Goal: Task Accomplishment & Management: Manage account settings

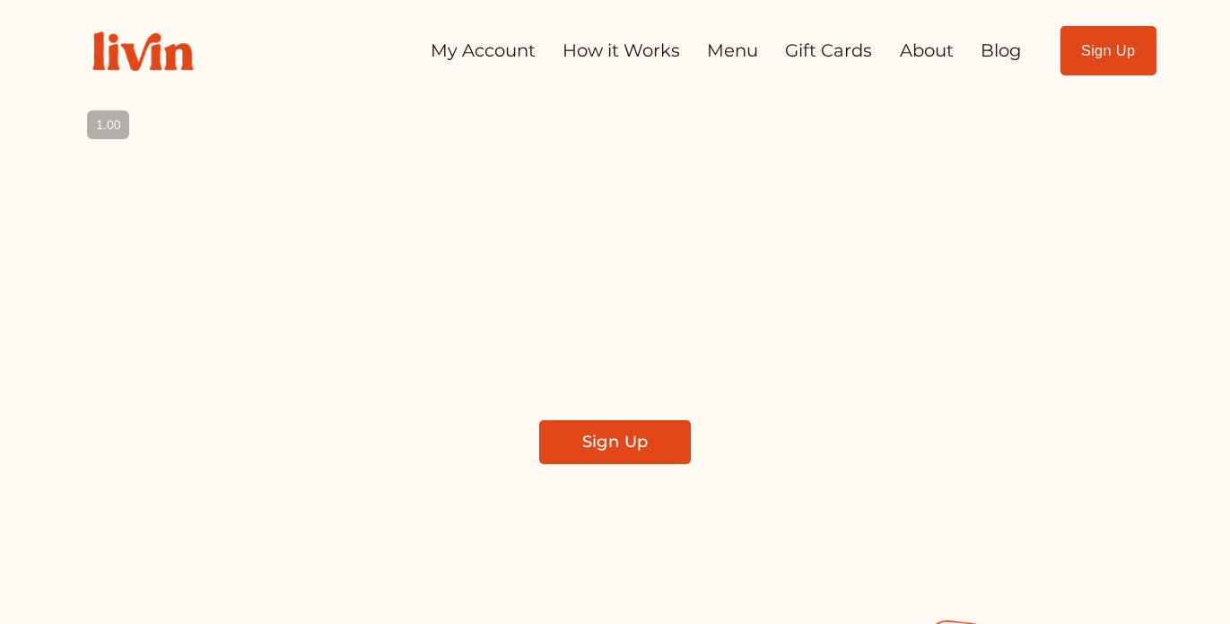
click at [494, 58] on link "My Account" at bounding box center [483, 50] width 105 height 35
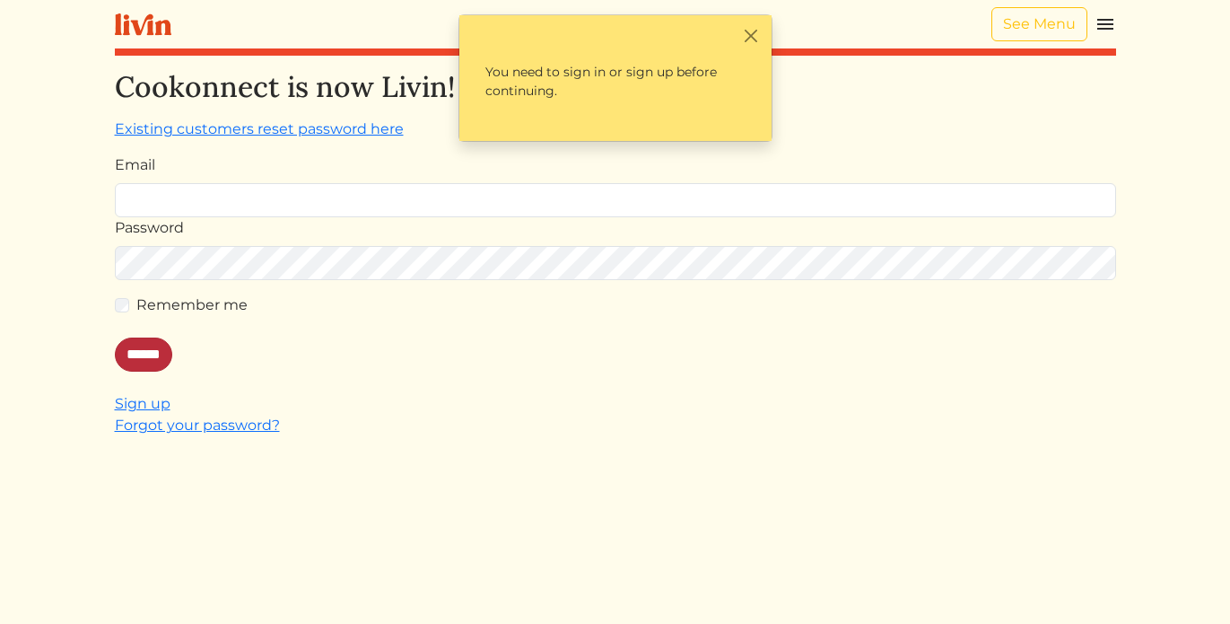
type input "**********"
click at [161, 351] on input "******" at bounding box center [143, 354] width 57 height 34
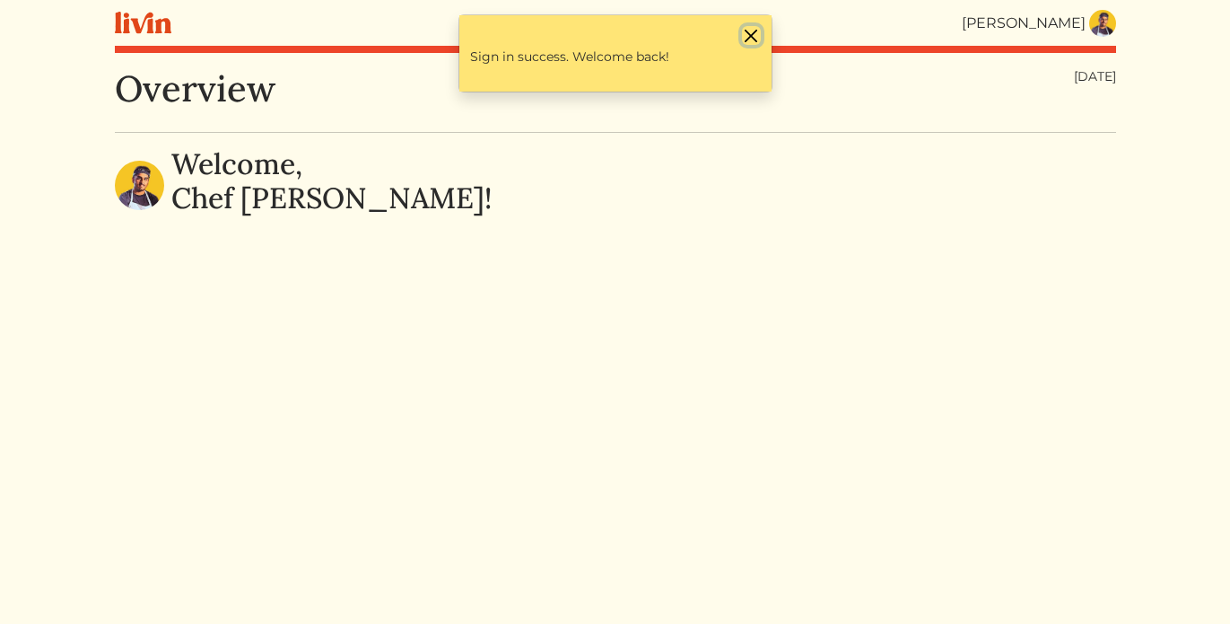
click at [747, 31] on button "Close" at bounding box center [751, 35] width 19 height 19
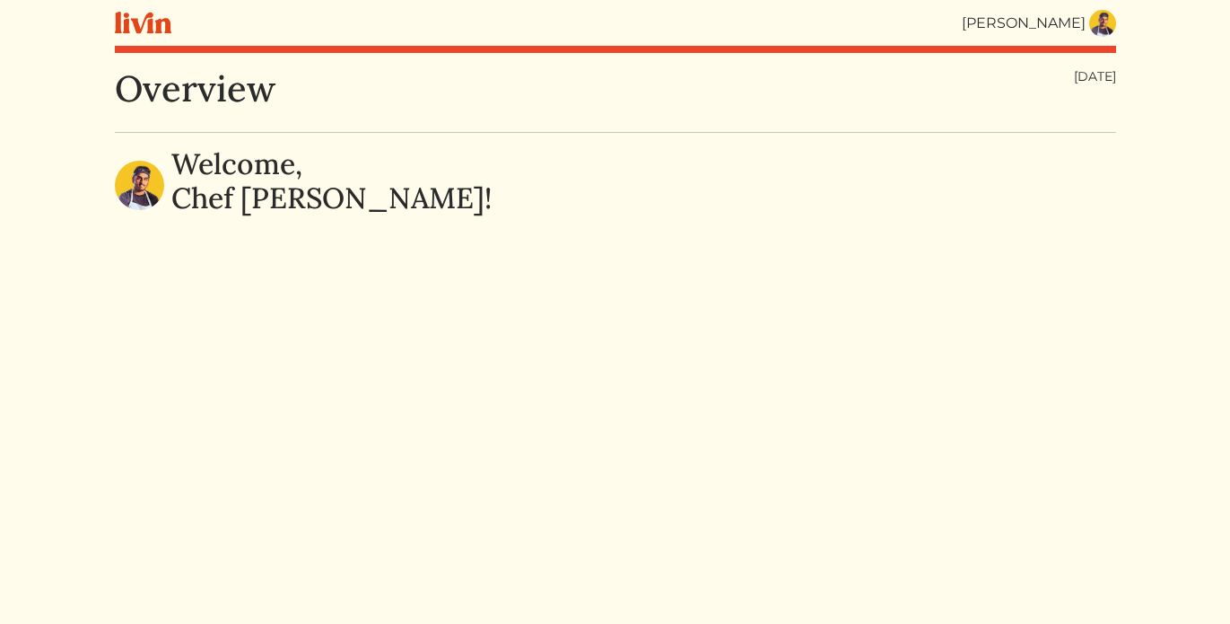
click at [1094, 31] on img at bounding box center [1102, 23] width 27 height 27
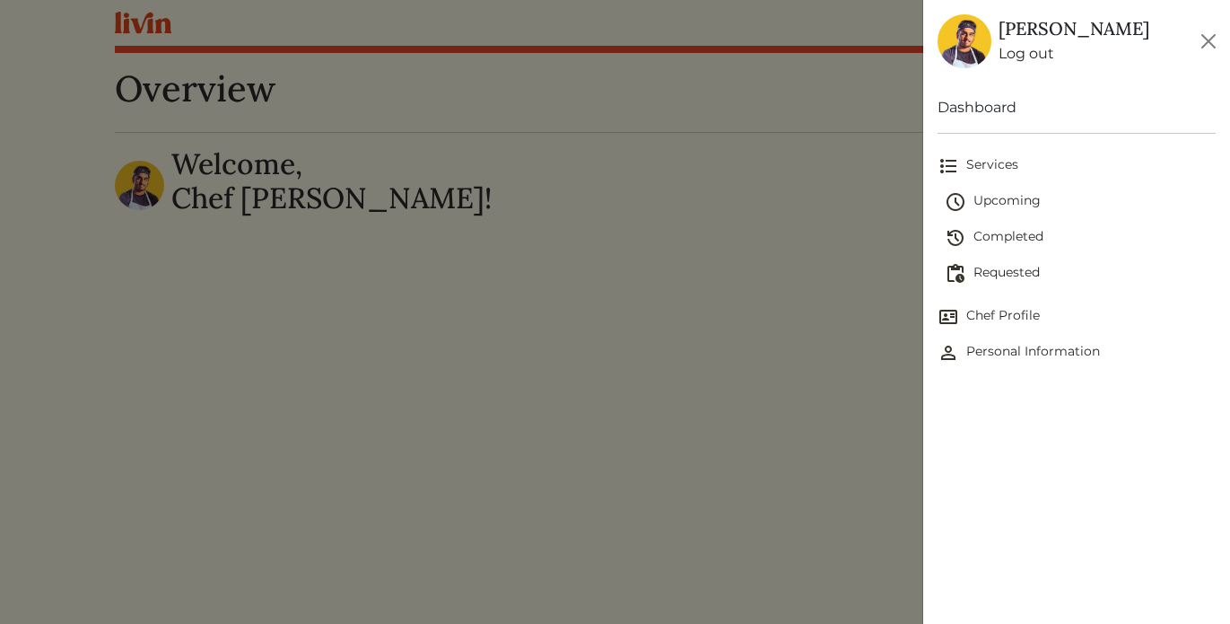
click at [1011, 271] on span "Requested" at bounding box center [1080, 274] width 271 height 22
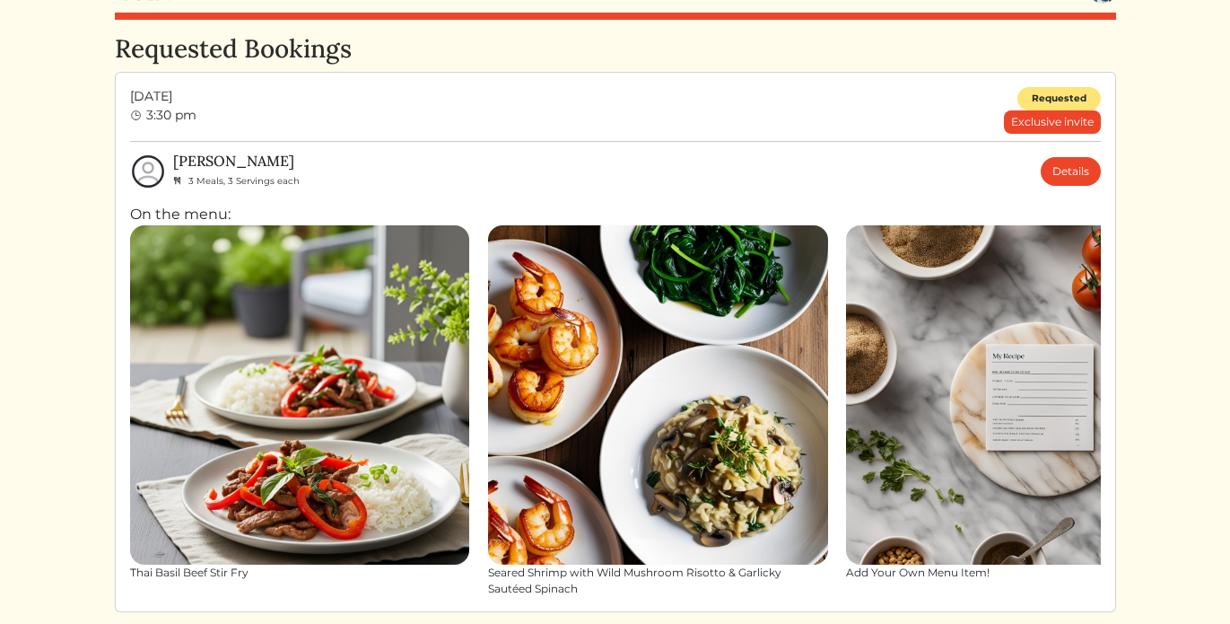
scroll to position [2, 0]
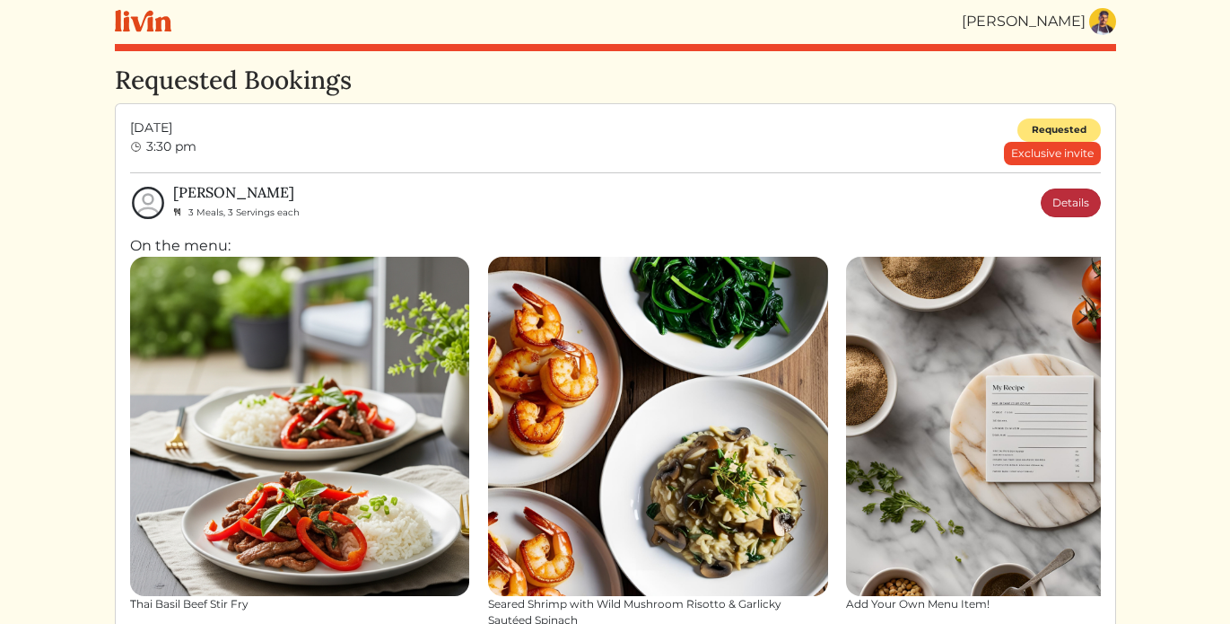
click at [1059, 202] on link "Details" at bounding box center [1071, 202] width 60 height 29
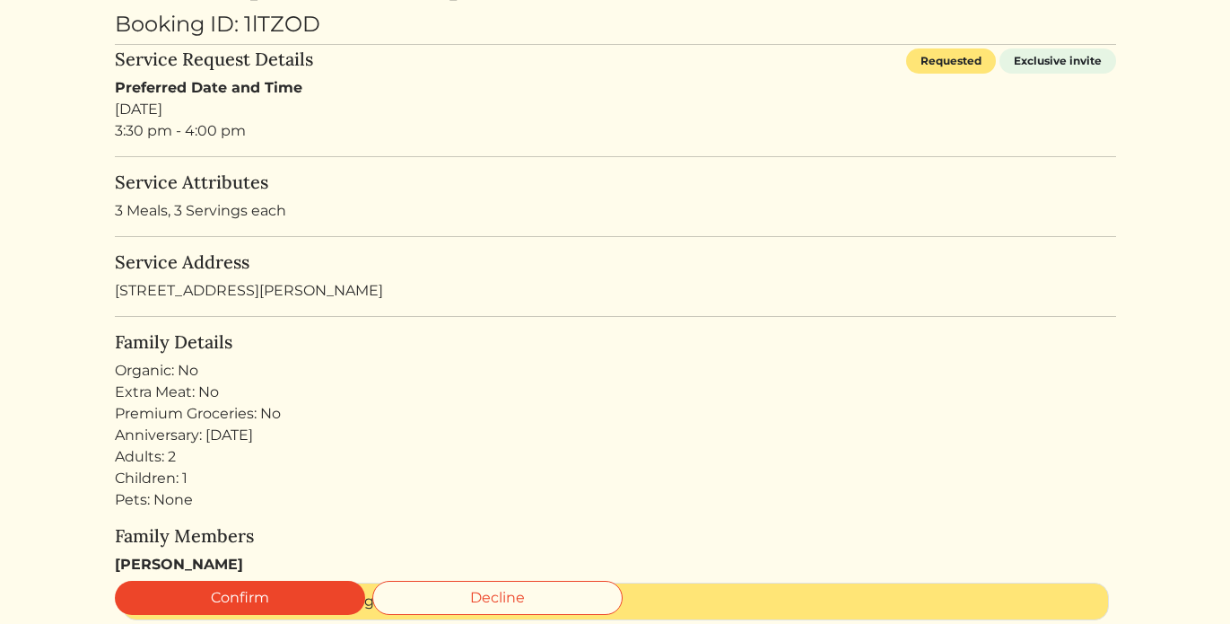
scroll to position [138, 0]
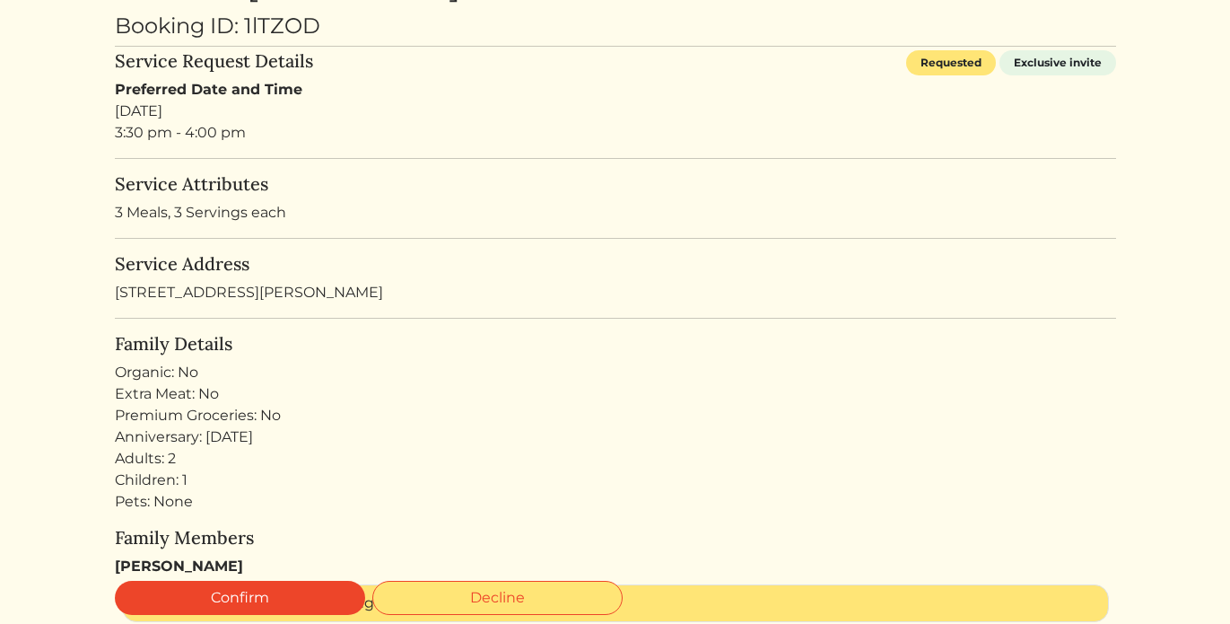
click at [487, 592] on link "Decline" at bounding box center [497, 598] width 250 height 34
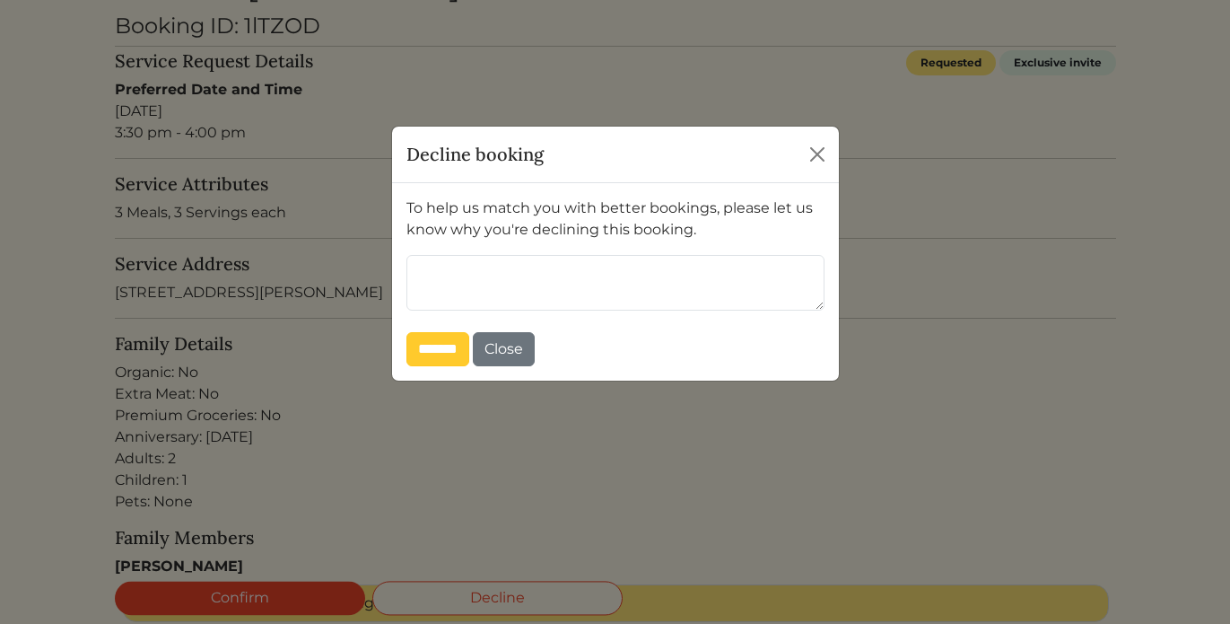
click at [458, 348] on input "*******" at bounding box center [437, 349] width 63 height 34
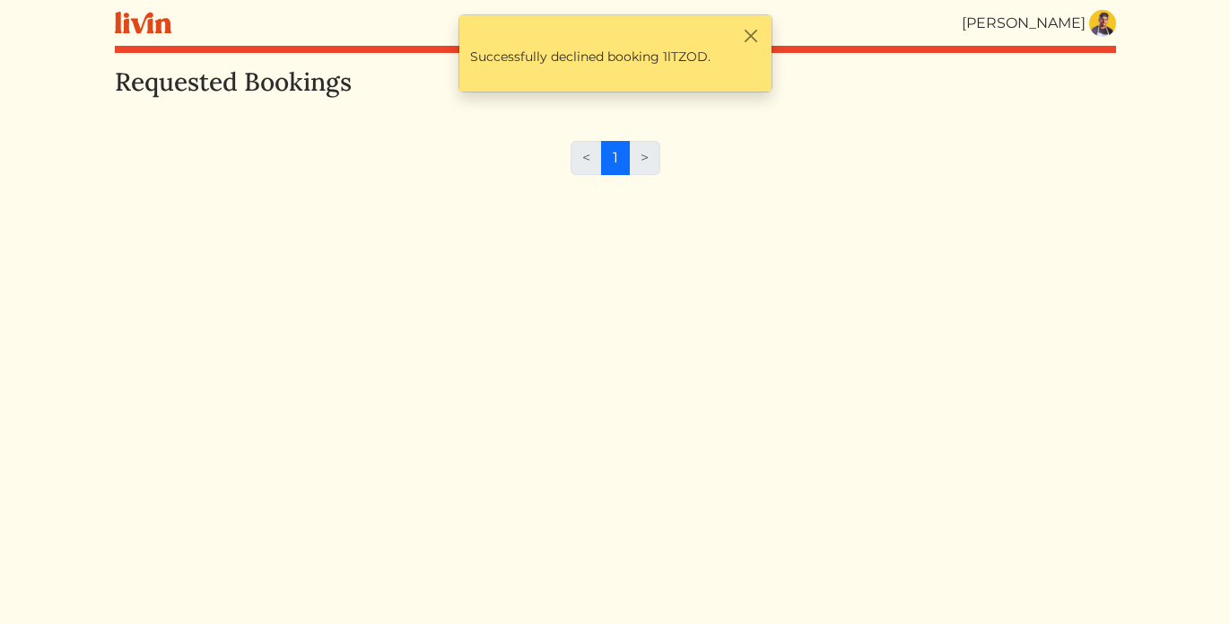
click at [1113, 12] on link at bounding box center [1102, 23] width 27 height 27
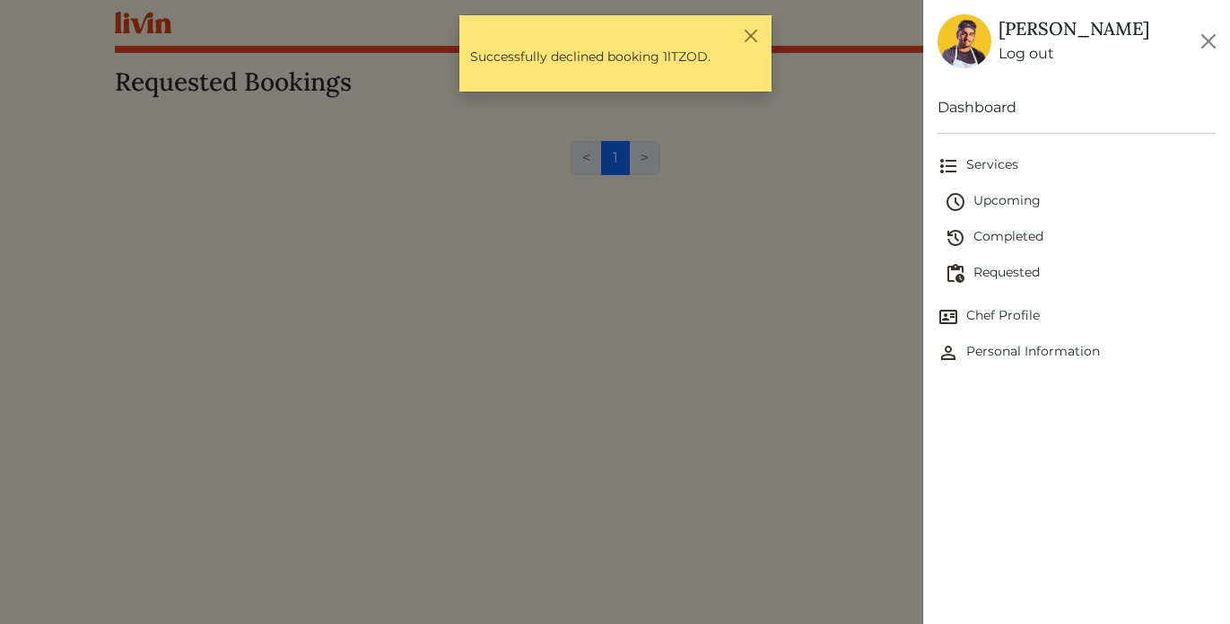
click at [1017, 201] on span "Upcoming" at bounding box center [1080, 202] width 271 height 22
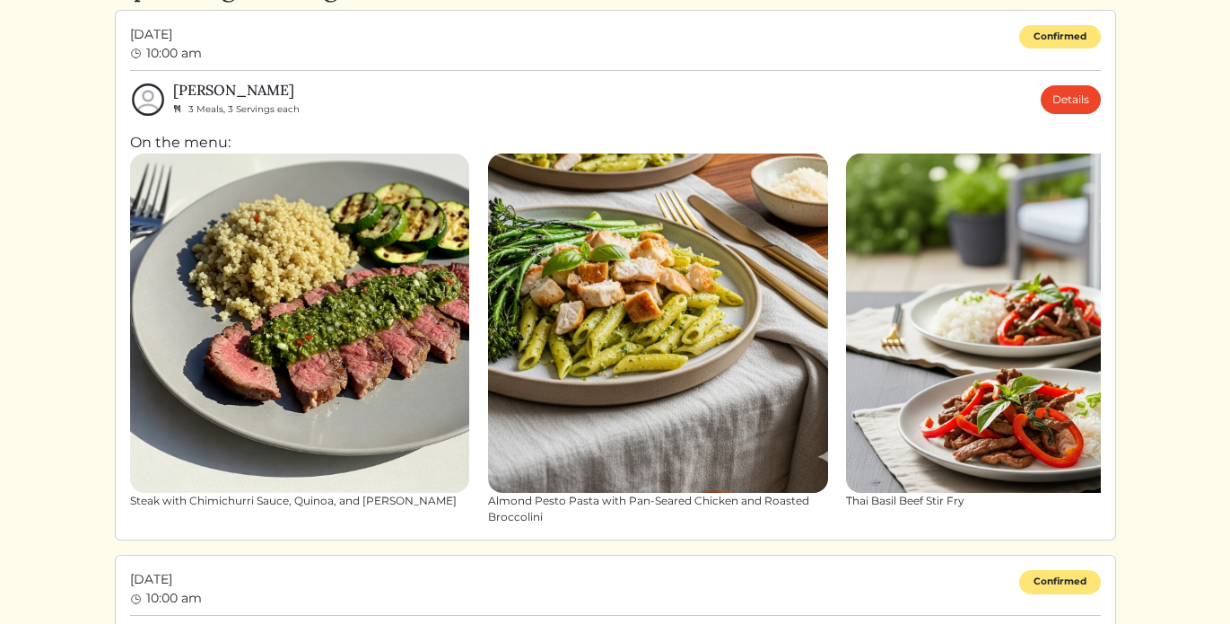
scroll to position [99, 0]
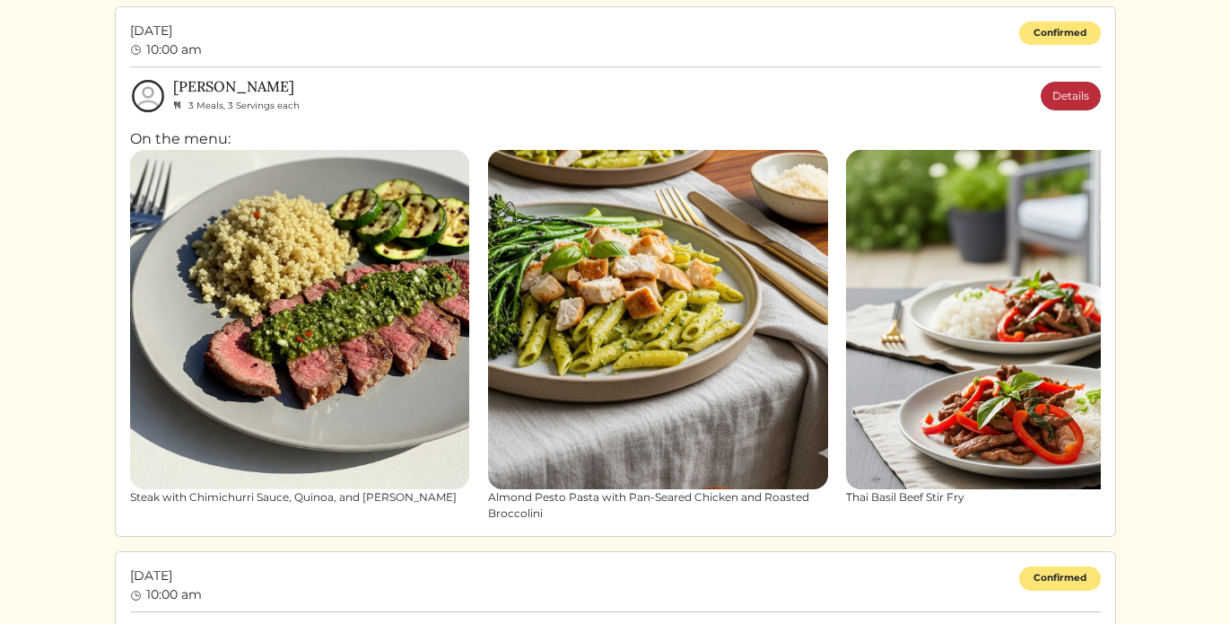
click at [1064, 99] on link "Details" at bounding box center [1071, 96] width 60 height 29
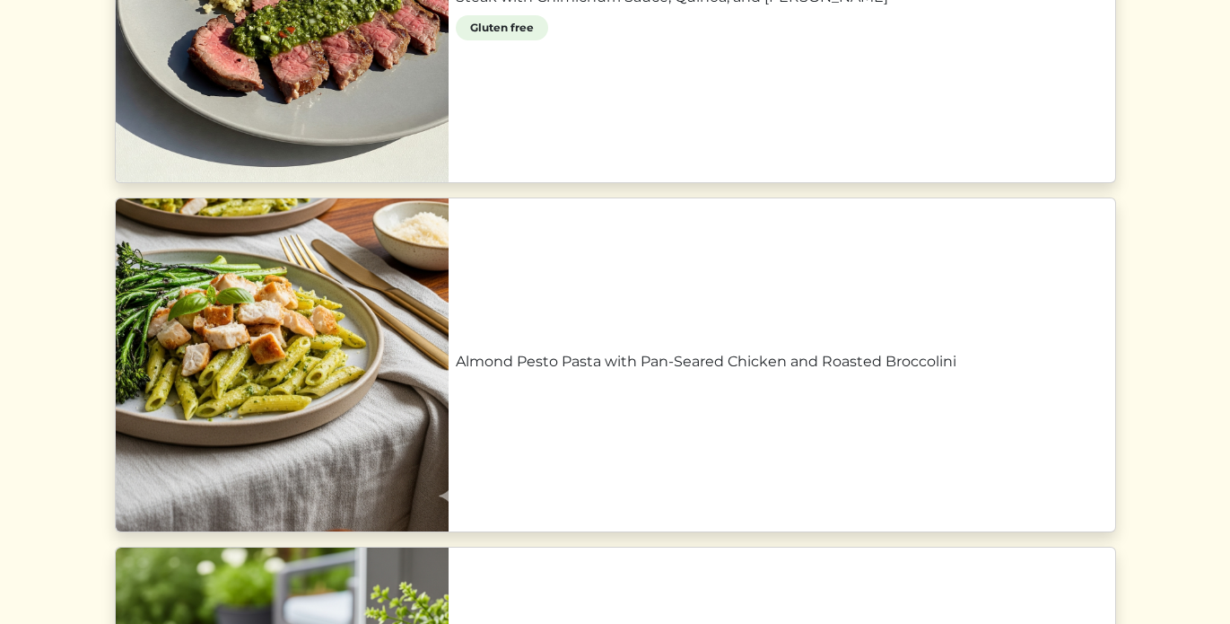
scroll to position [705, 0]
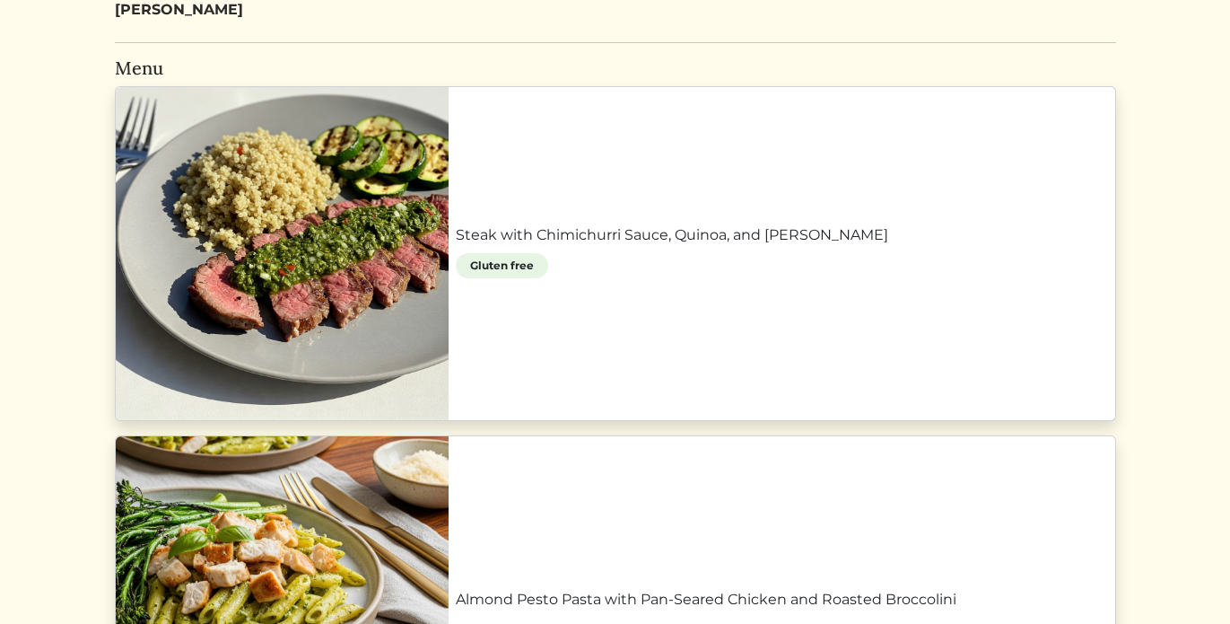
click at [659, 246] on link "Steak with Chimichurri Sauce, Quinoa, and Zucchini" at bounding box center [782, 235] width 652 height 22
